Goal: Find contact information: Find contact information

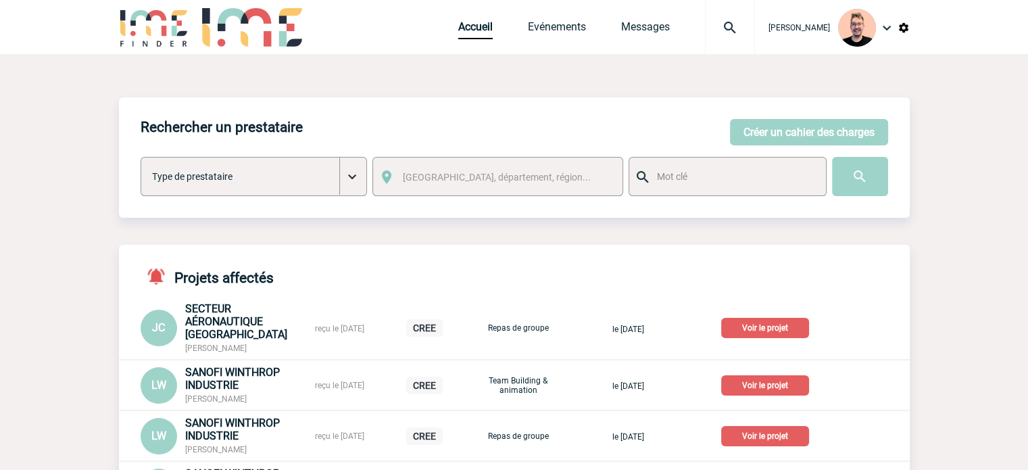
click at [719, 26] on img at bounding box center [730, 28] width 49 height 16
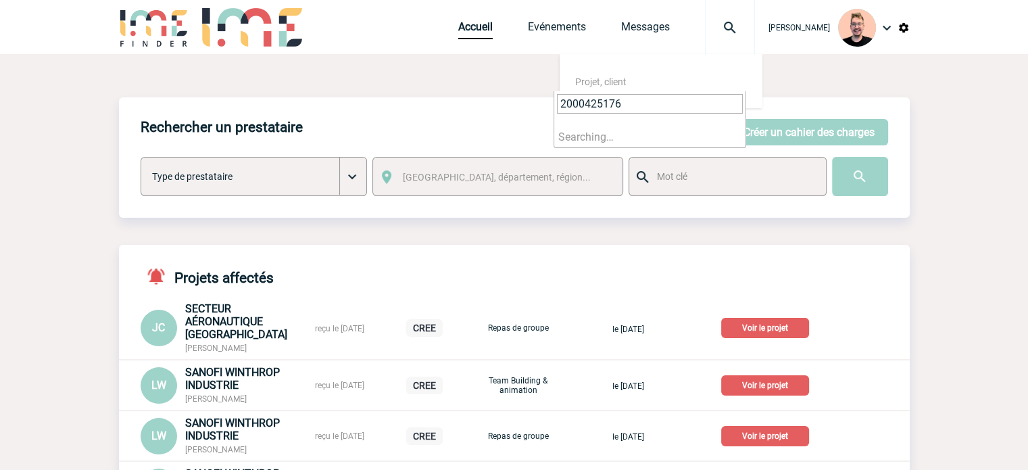
type input "2000425176"
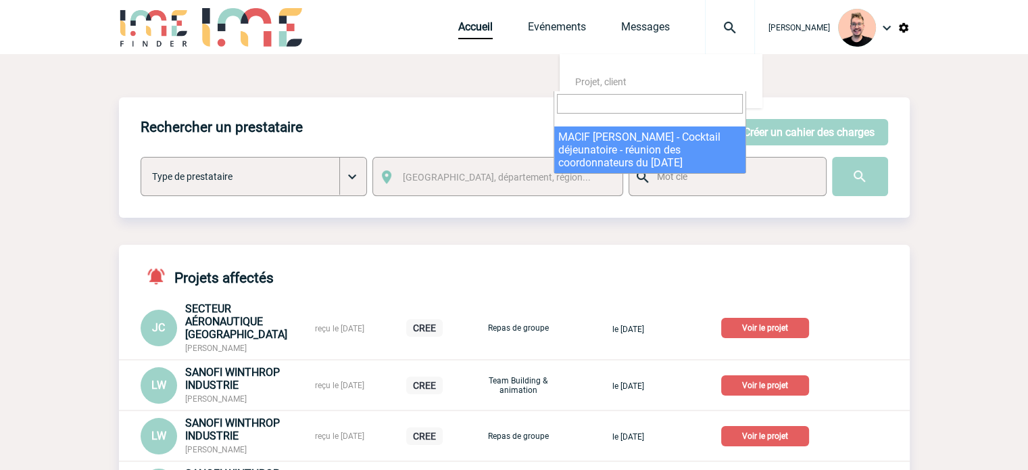
select select "24677"
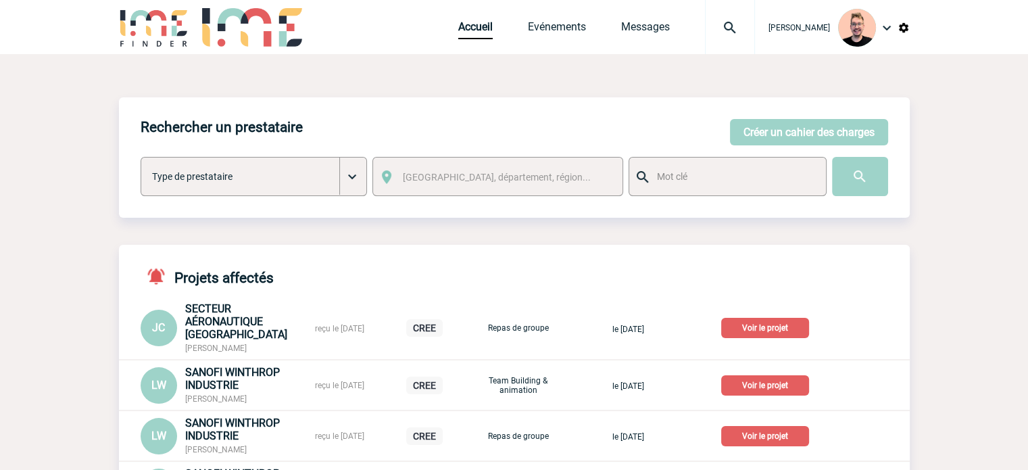
click at [706, 35] on img at bounding box center [730, 28] width 49 height 16
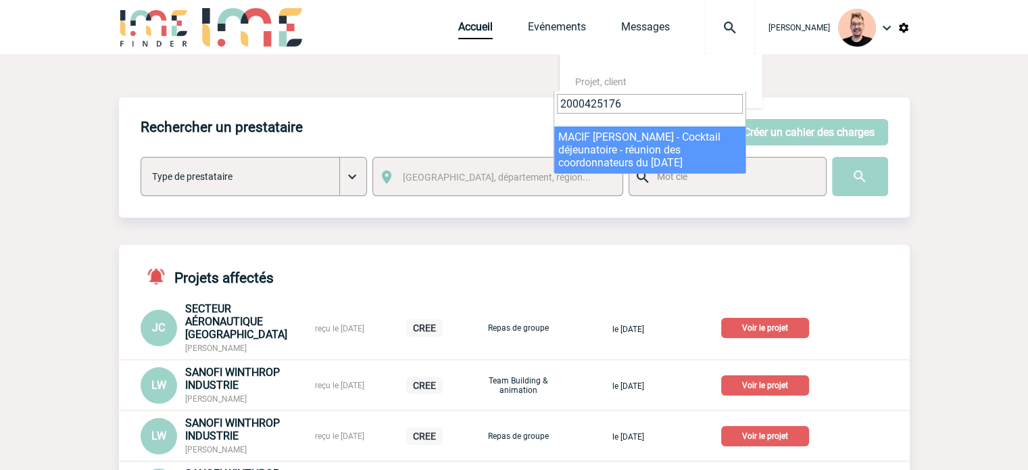
type input "2000425176"
select select "24677"
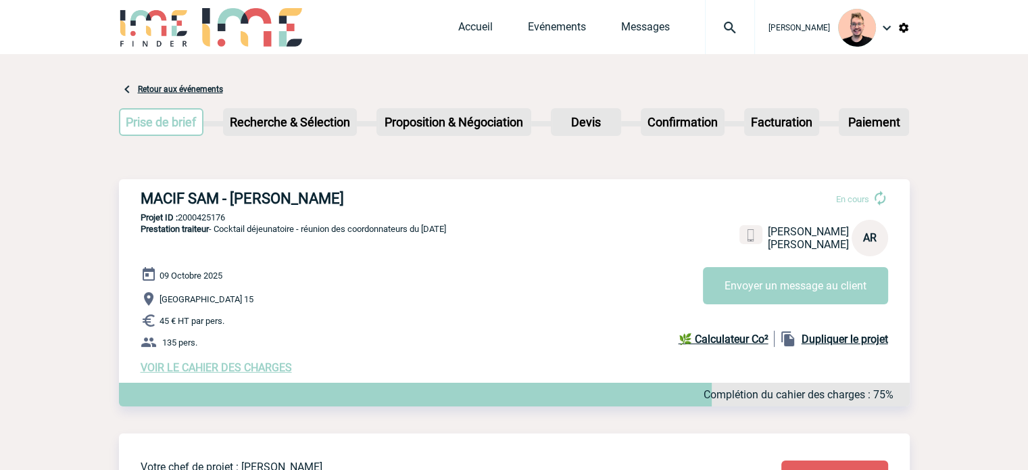
drag, startPoint x: 233, startPoint y: 196, endPoint x: 362, endPoint y: 191, distance: 129.2
click at [362, 191] on h3 "MACIF SAM - [PERSON_NAME]" at bounding box center [344, 198] width 406 height 17
copy h3 "[PERSON_NAME]"
click at [293, 194] on h3 "MACIF SAM - [PERSON_NAME]" at bounding box center [344, 198] width 406 height 17
drag, startPoint x: 348, startPoint y: 194, endPoint x: 237, endPoint y: 195, distance: 110.2
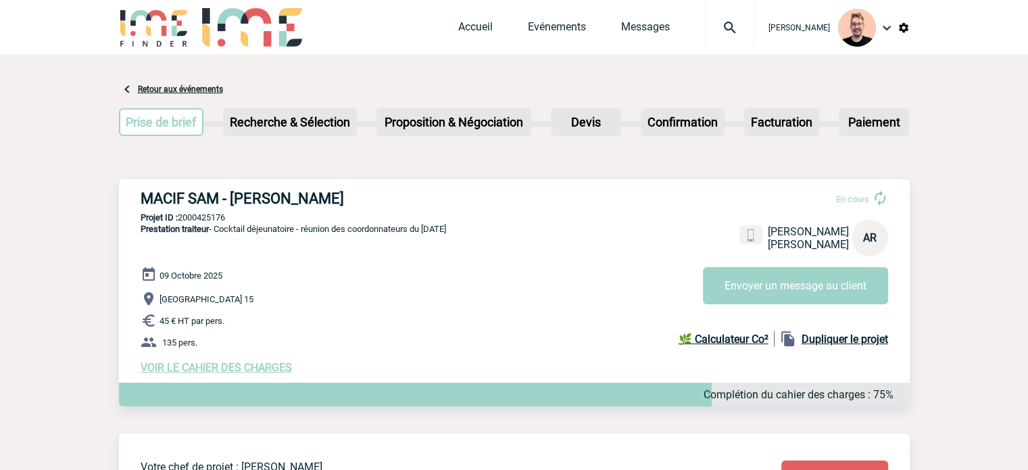
click at [237, 196] on h3 "MACIF SAM - [PERSON_NAME]" at bounding box center [344, 198] width 406 height 17
copy h3 "urore ROSENPIK"
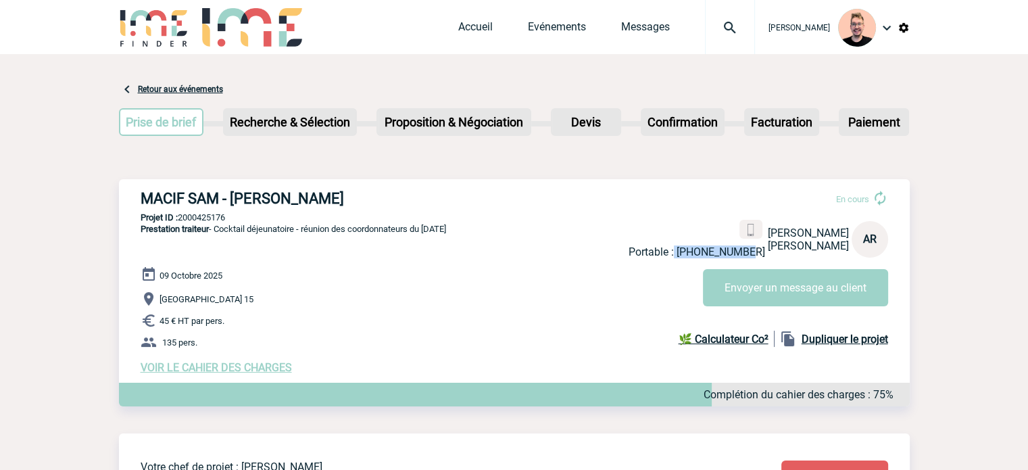
drag, startPoint x: 760, startPoint y: 255, endPoint x: 684, endPoint y: 256, distance: 75.7
click at [684, 256] on p "Portable : +33635255592" at bounding box center [697, 251] width 137 height 13
copy p "+33635255592"
